Goal: Information Seeking & Learning: Understand process/instructions

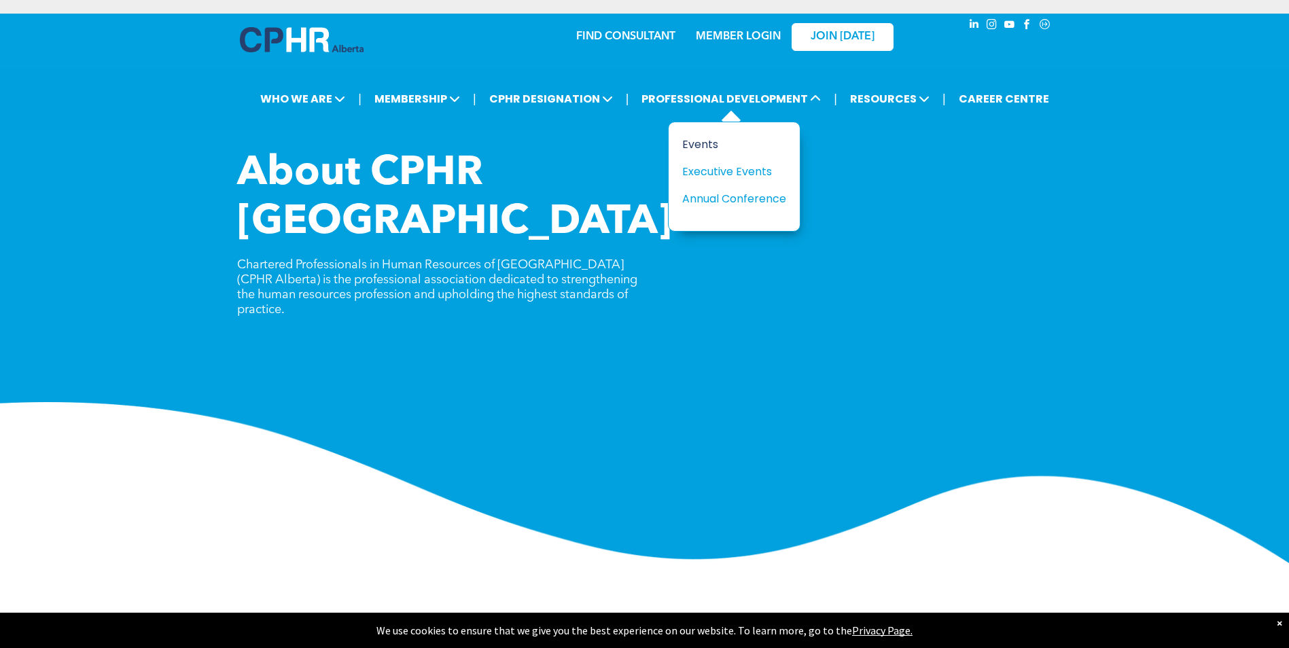
click at [695, 148] on div "Events" at bounding box center [729, 144] width 94 height 17
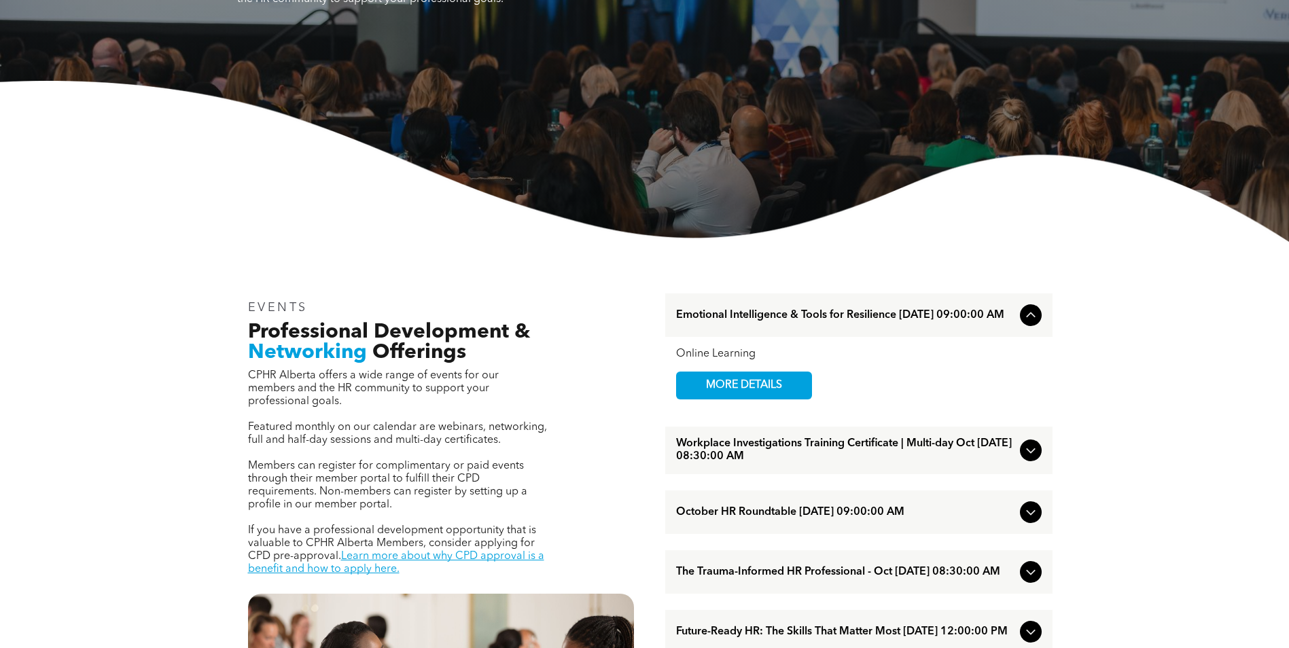
scroll to position [249, 0]
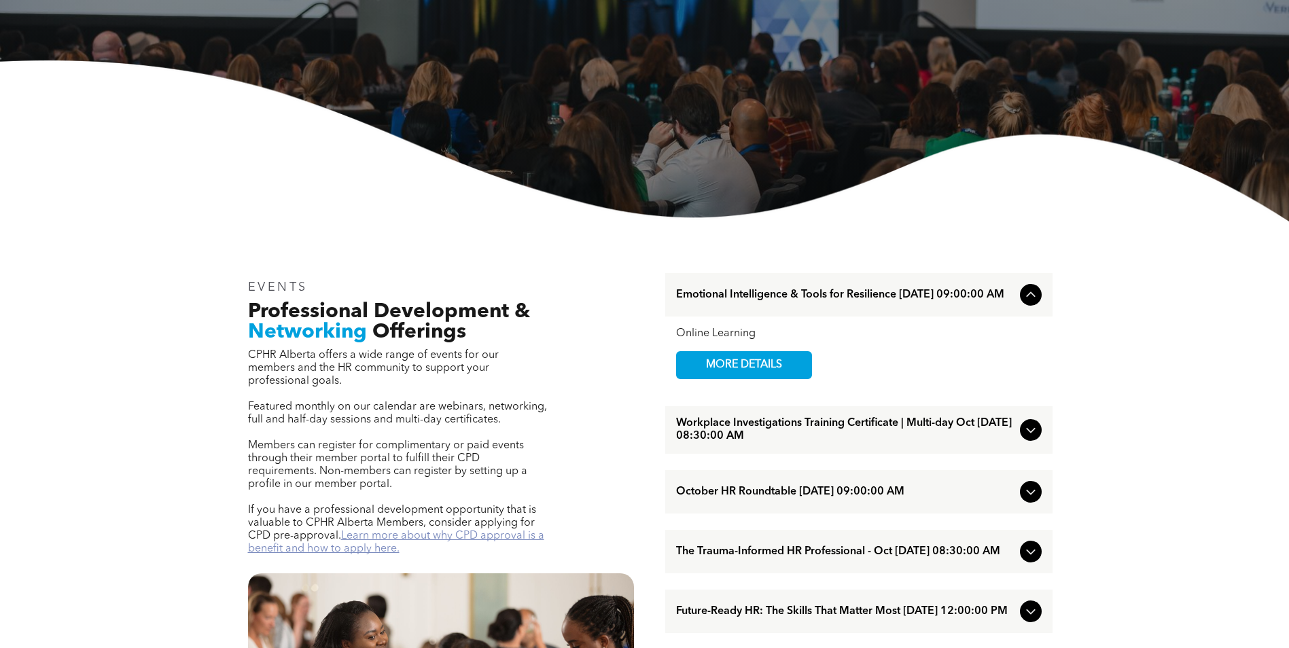
click at [373, 531] on link "Learn more about why CPD approval is a benefit and how to apply here." at bounding box center [396, 543] width 296 height 24
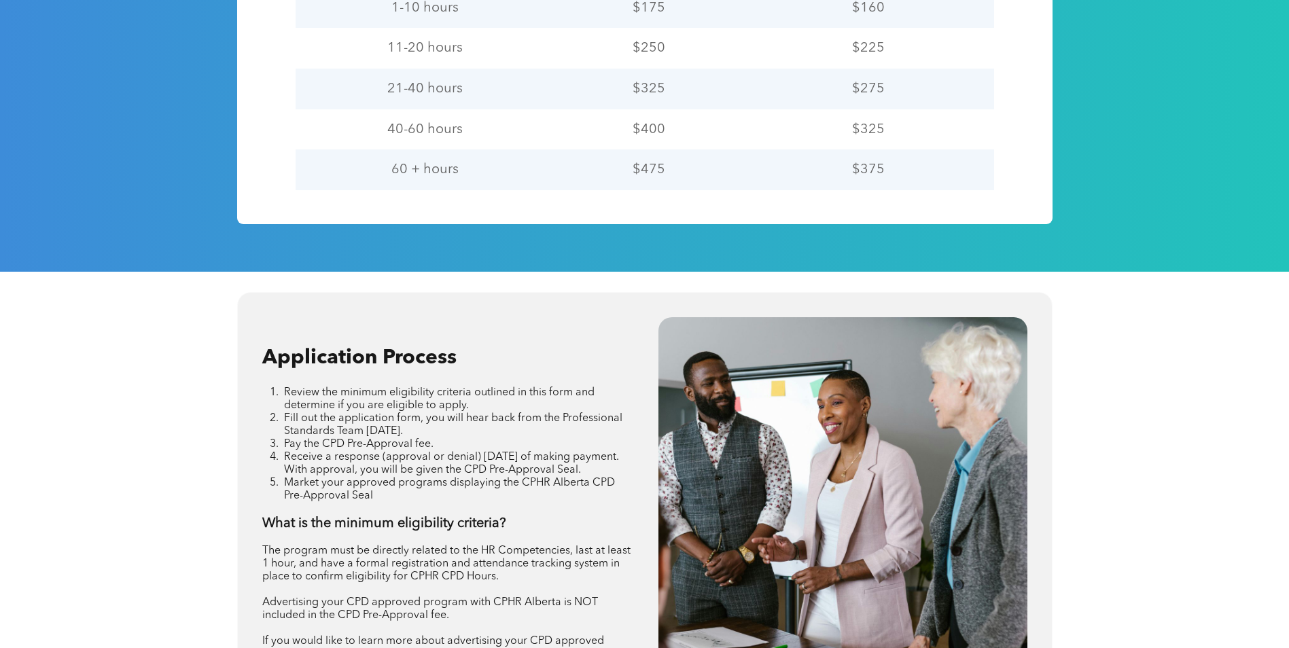
scroll to position [1495, 0]
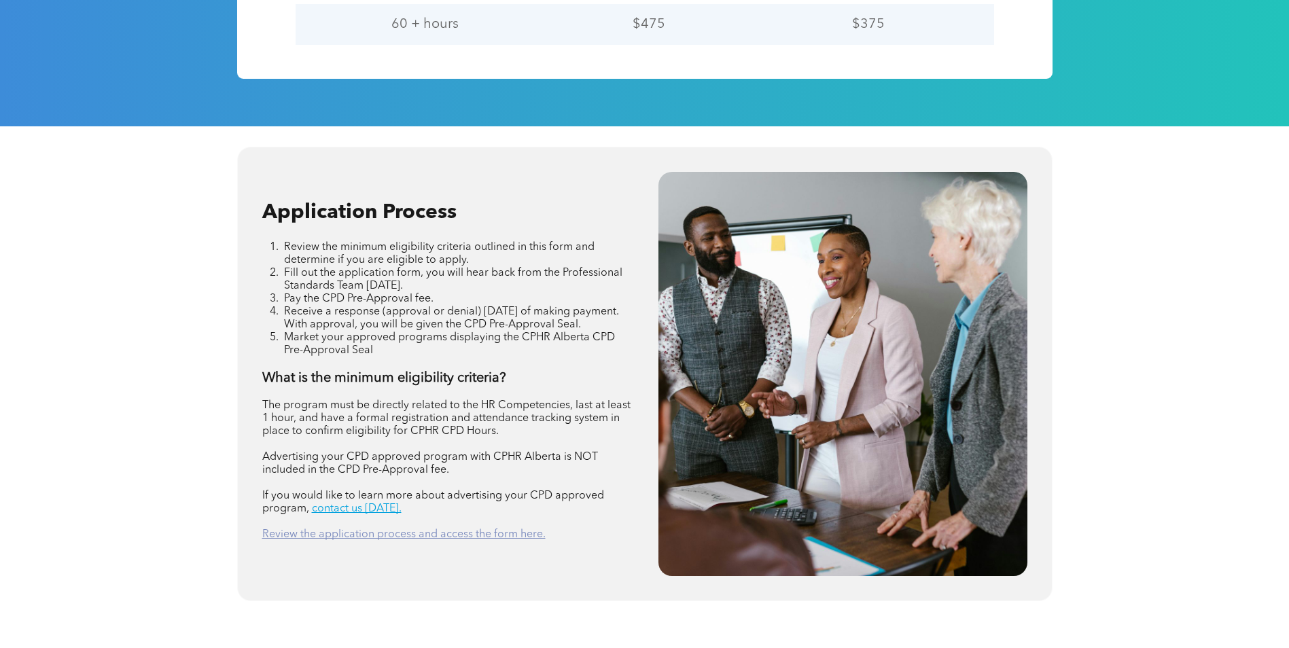
click at [336, 536] on link "Review the application process and access the form here." at bounding box center [403, 535] width 283 height 11
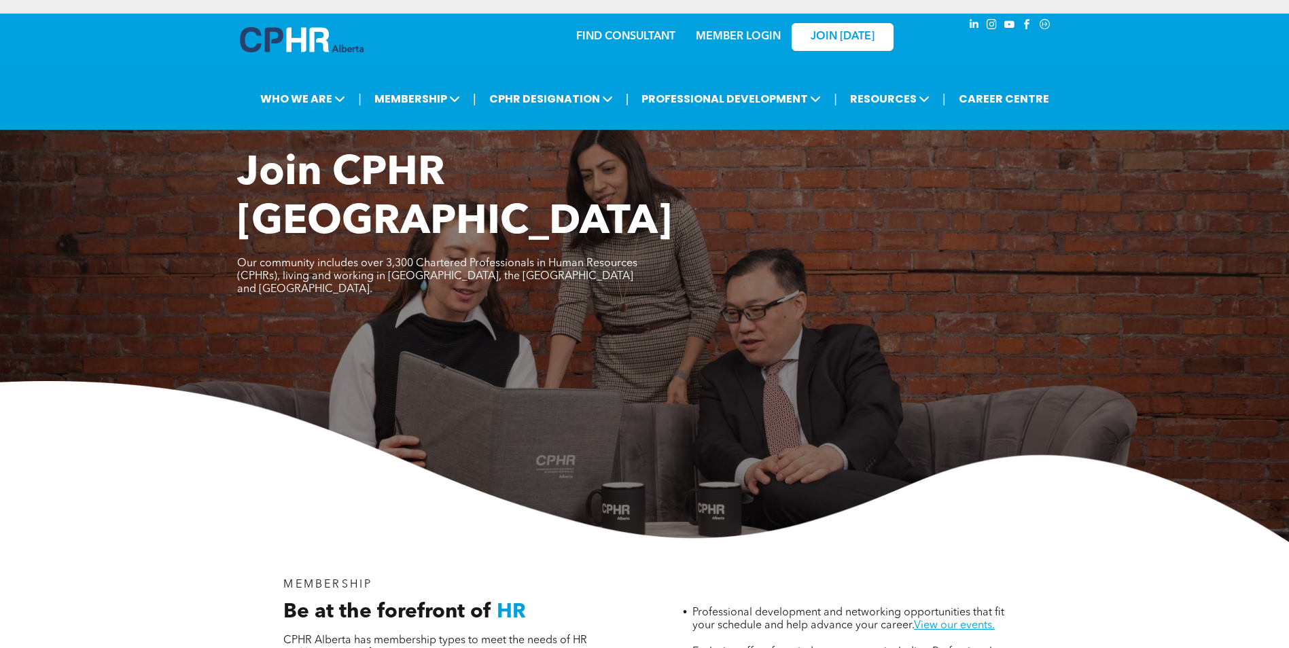
click at [990, 477] on img at bounding box center [644, 461] width 1289 height 161
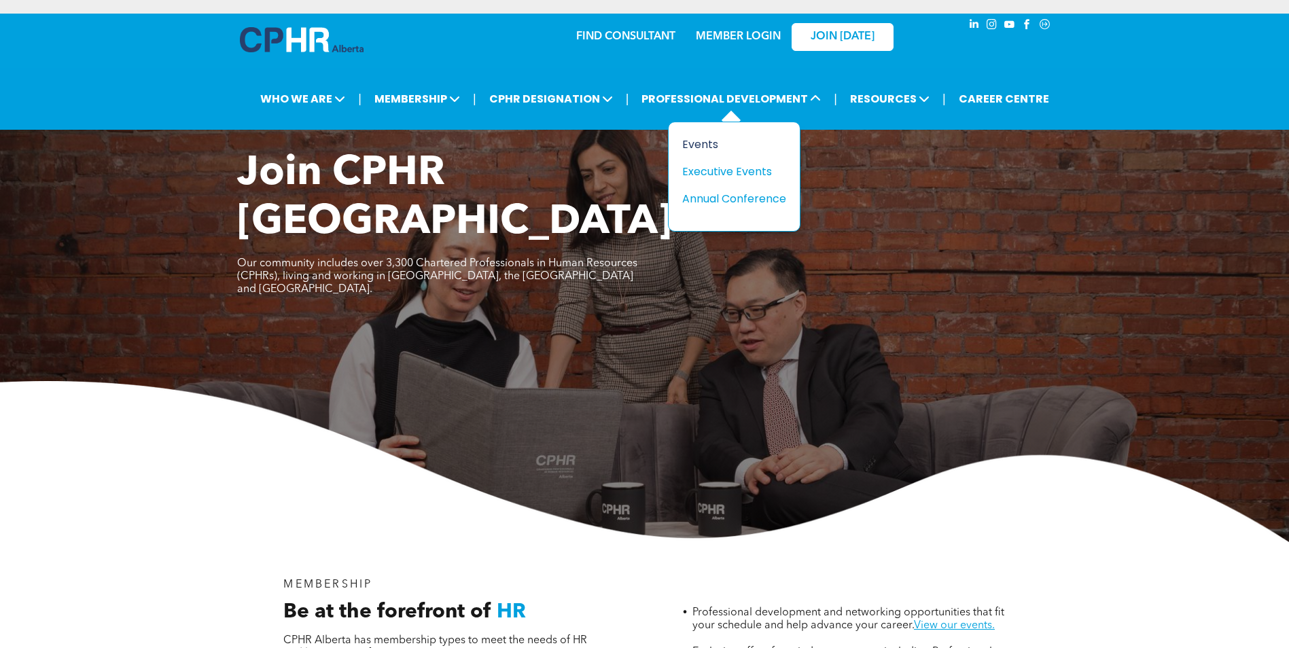
click at [706, 145] on div "Events" at bounding box center [729, 144] width 94 height 17
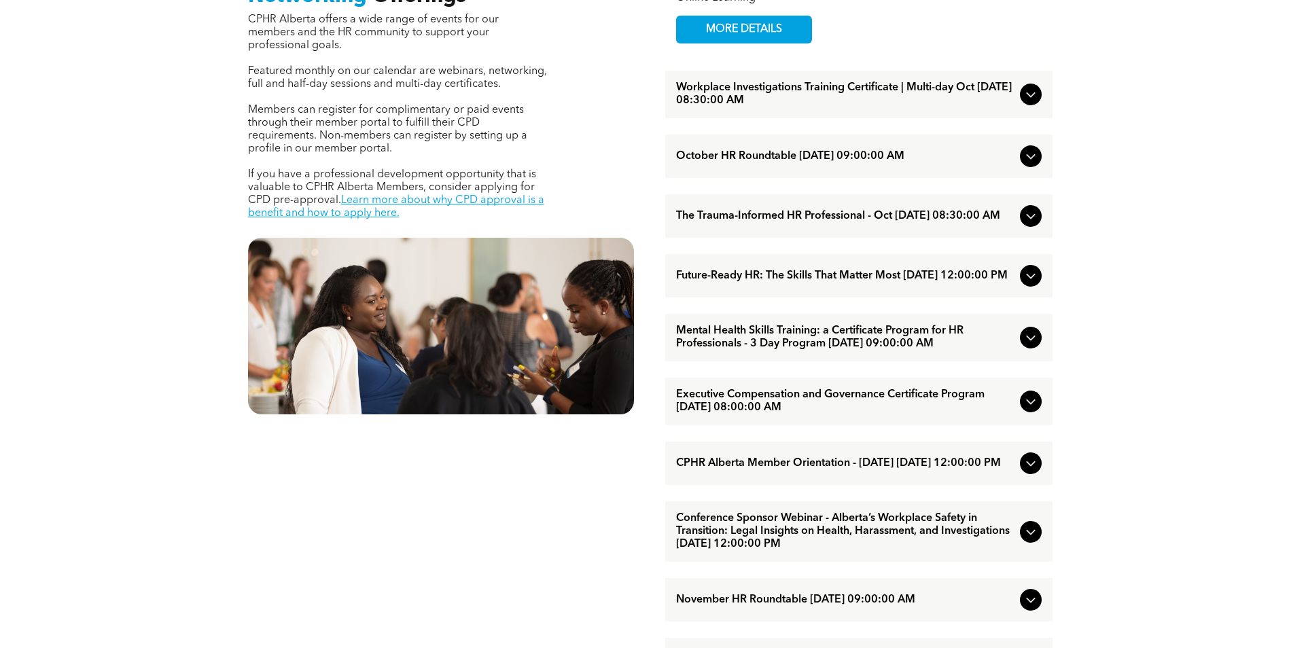
scroll to position [317, 0]
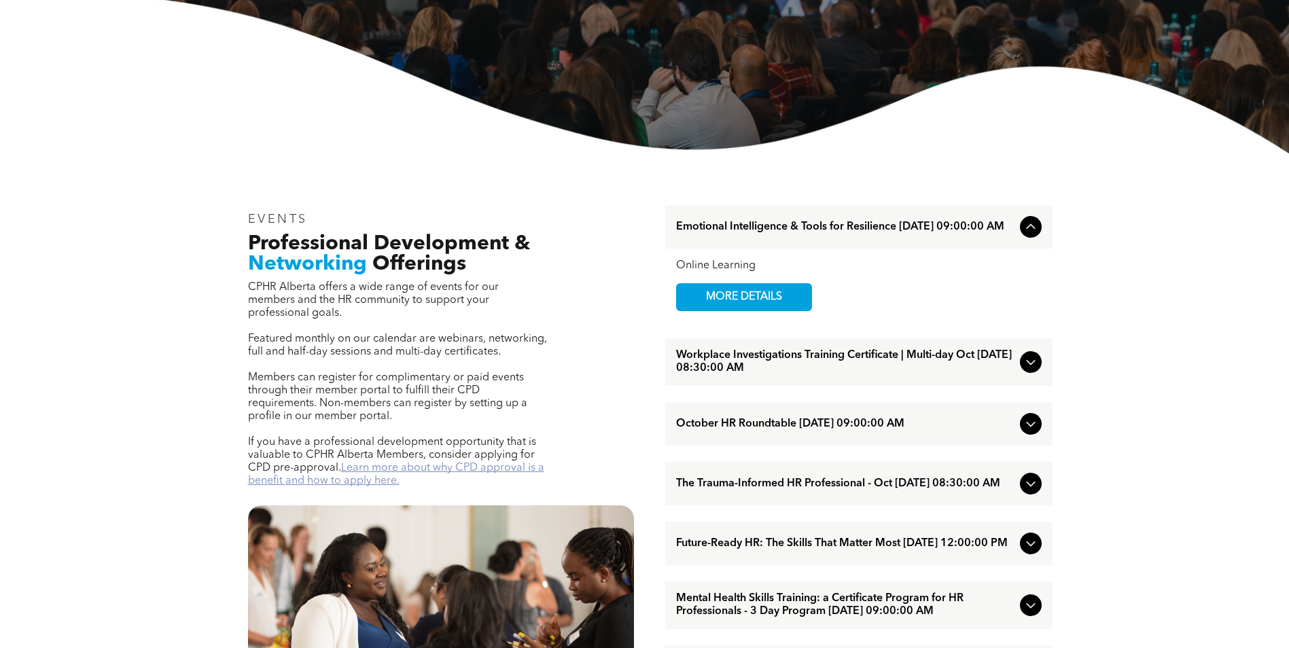
click at [417, 463] on link "Learn more about why CPD approval is a benefit and how to apply here." at bounding box center [396, 475] width 296 height 24
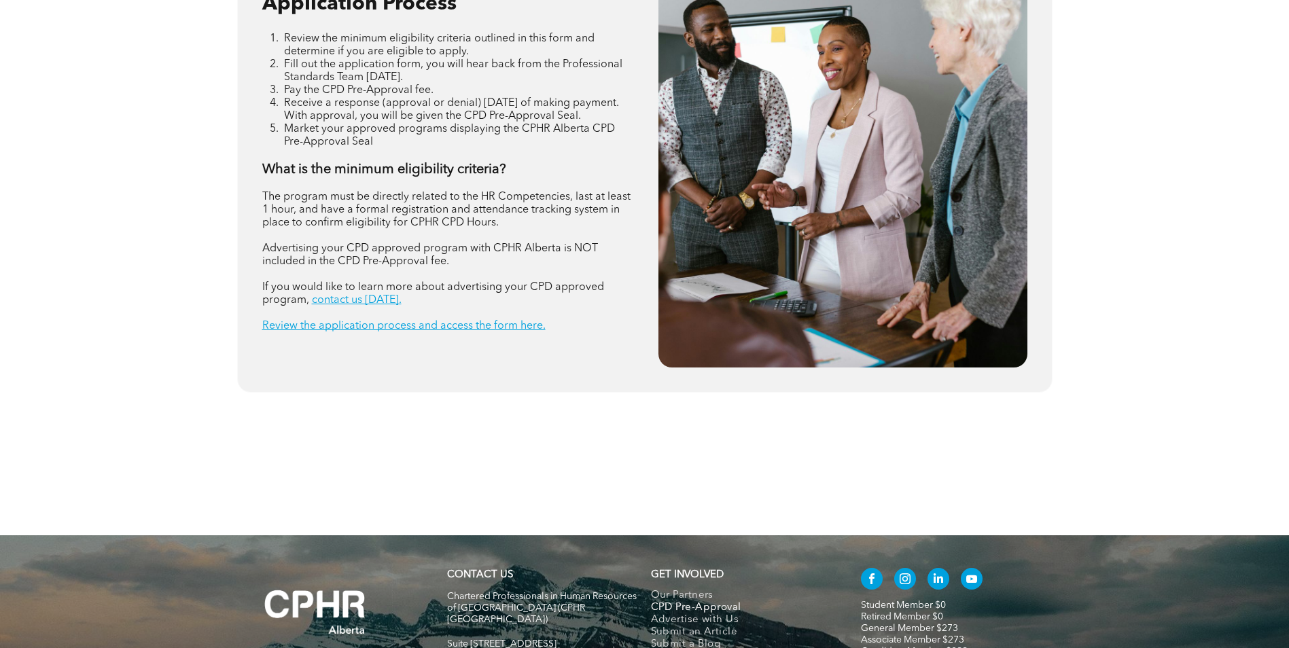
scroll to position [1699, 0]
